Goal: Task Accomplishment & Management: Use online tool/utility

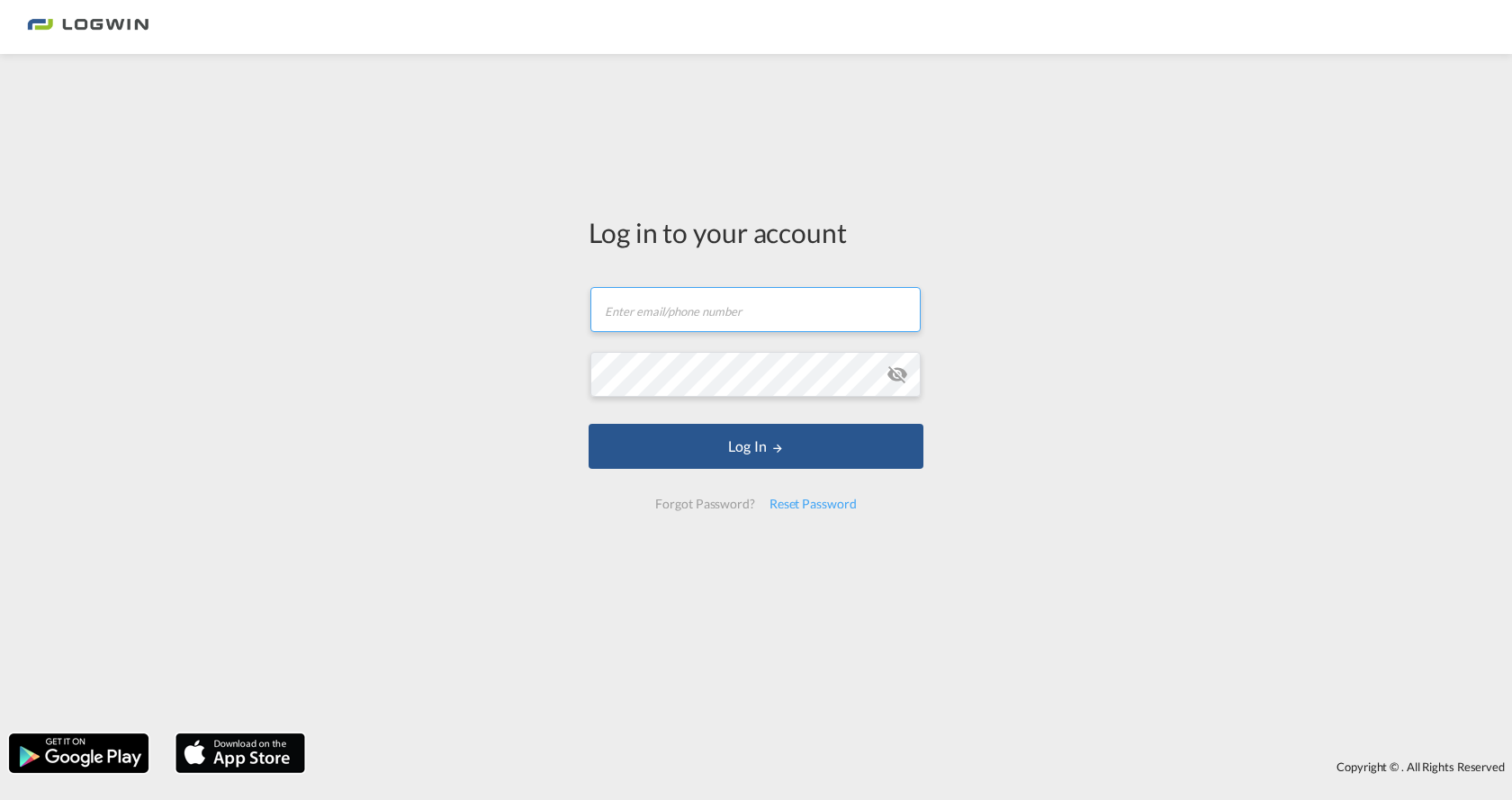
click at [689, 321] on input "text" at bounding box center [756, 309] width 331 height 45
type input "[PERSON_NAME][EMAIL_ADDRESS][PERSON_NAME][DOMAIN_NAME]"
click at [896, 375] on md-icon "icon-eye-off" at bounding box center [897, 374] width 22 height 22
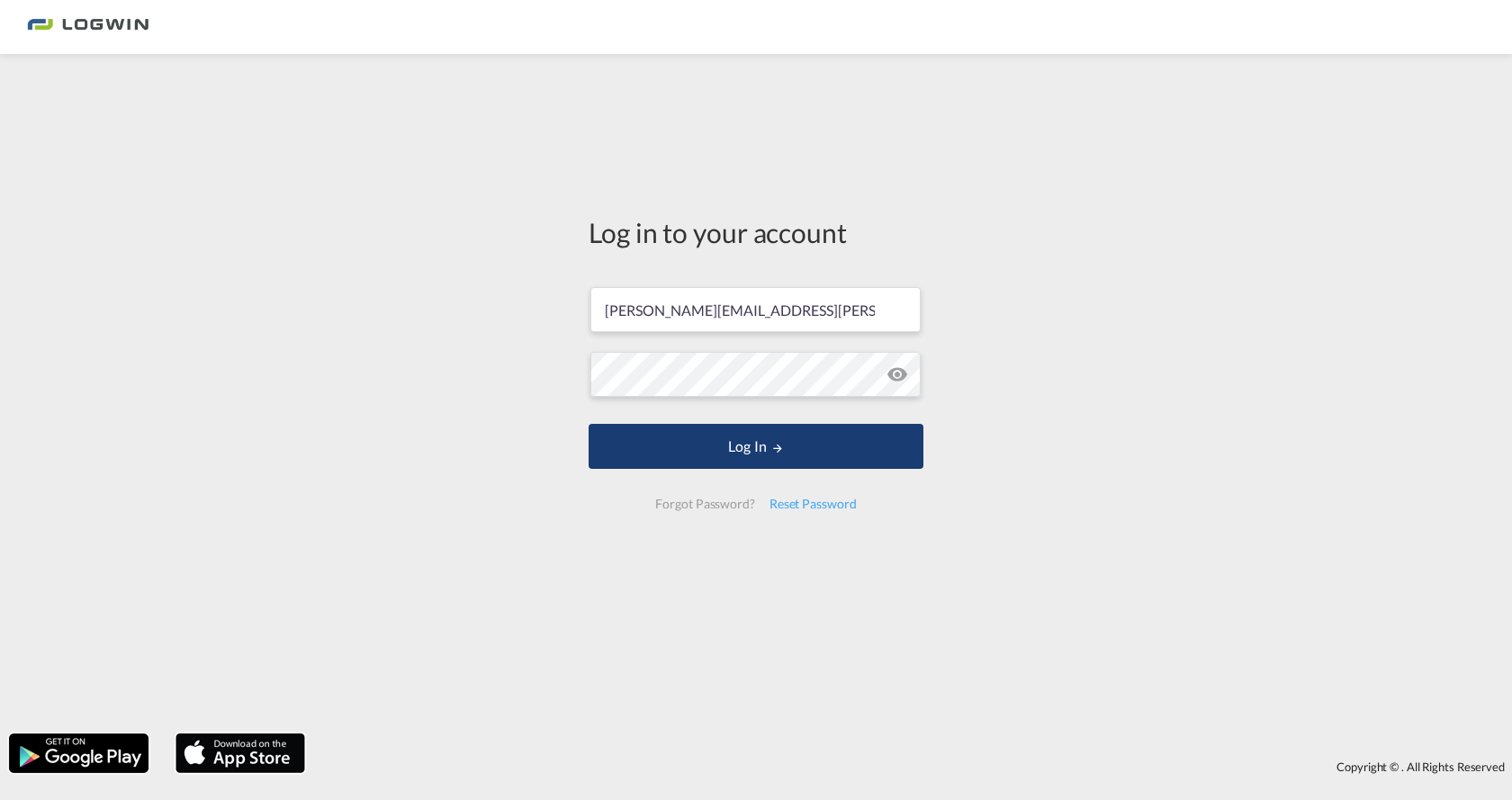
click at [625, 433] on button "Log In" at bounding box center [756, 446] width 335 height 45
